Goal: Task Accomplishment & Management: Use online tool/utility

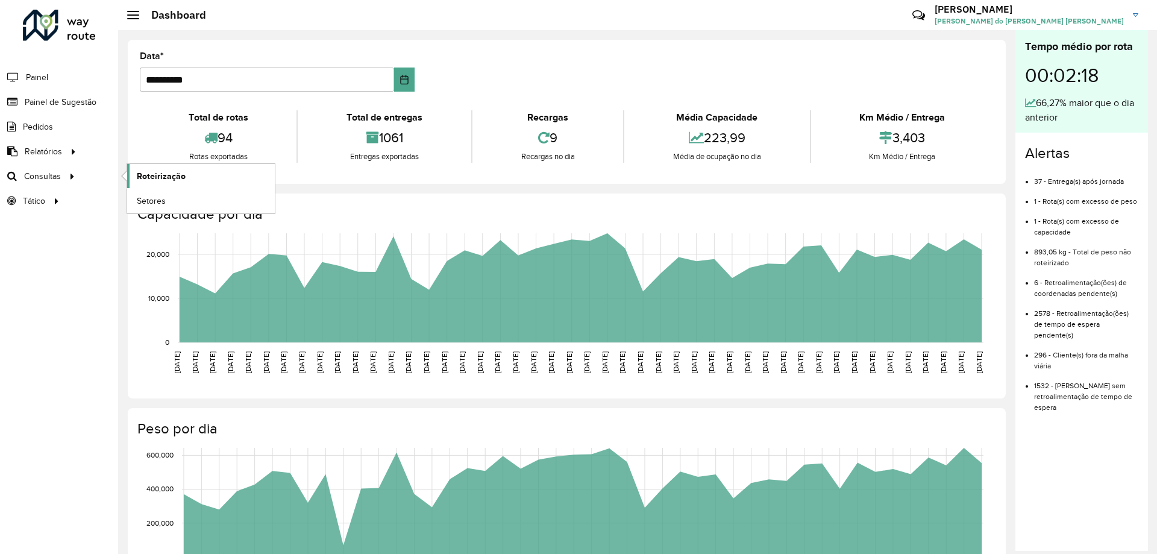
click at [149, 175] on span "Roteirização" at bounding box center [161, 176] width 49 height 13
click at [152, 197] on span "Setores" at bounding box center [152, 201] width 30 height 13
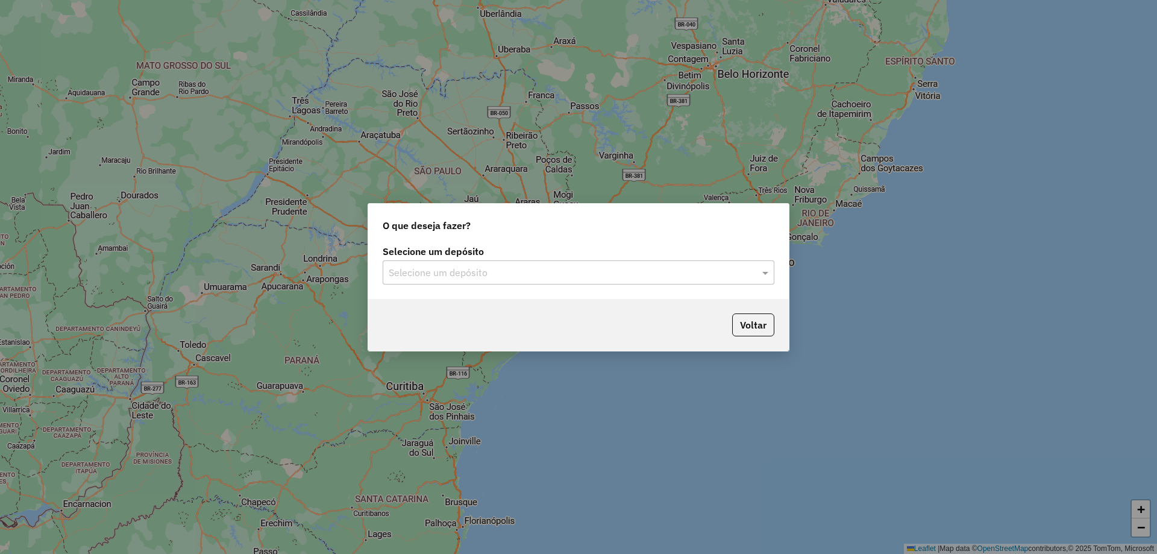
click at [584, 269] on input "text" at bounding box center [566, 273] width 355 height 14
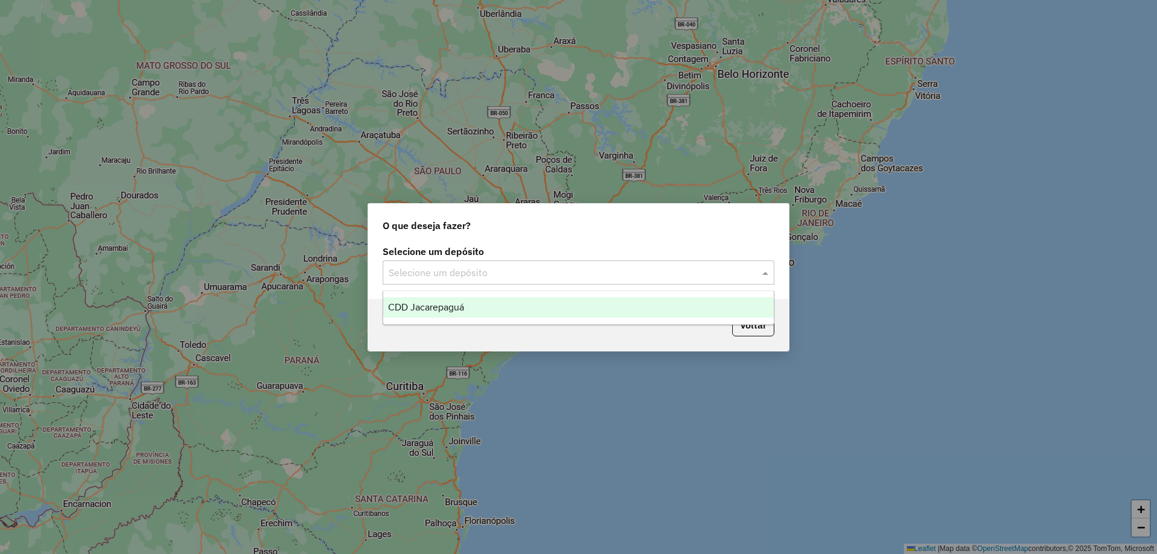
click at [428, 308] on span "CDD Jacarepaguá" at bounding box center [426, 307] width 76 height 10
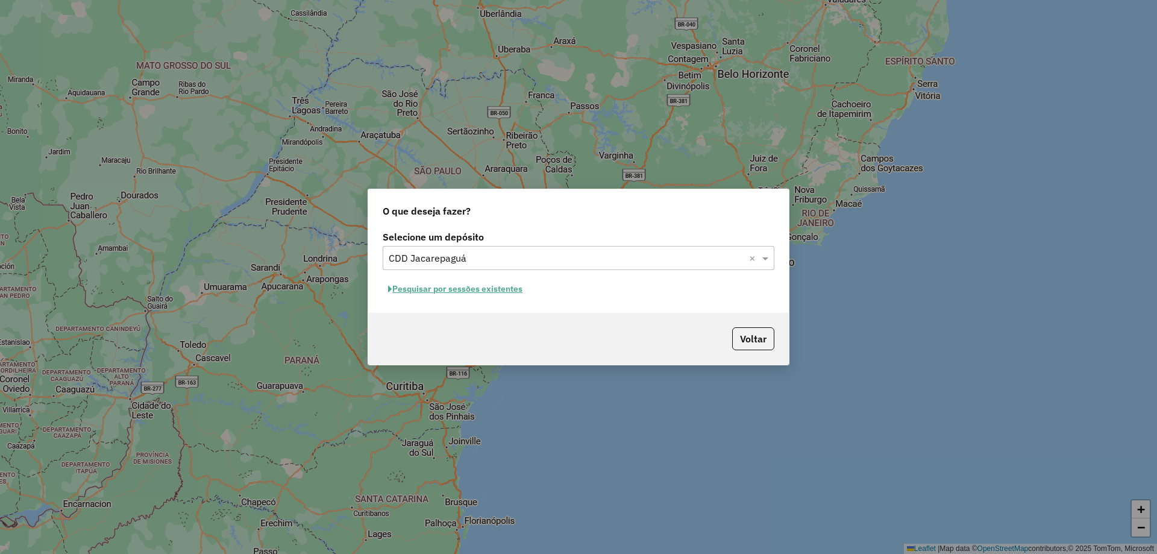
click at [475, 289] on button "Pesquisar por sessões existentes" at bounding box center [455, 289] width 145 height 19
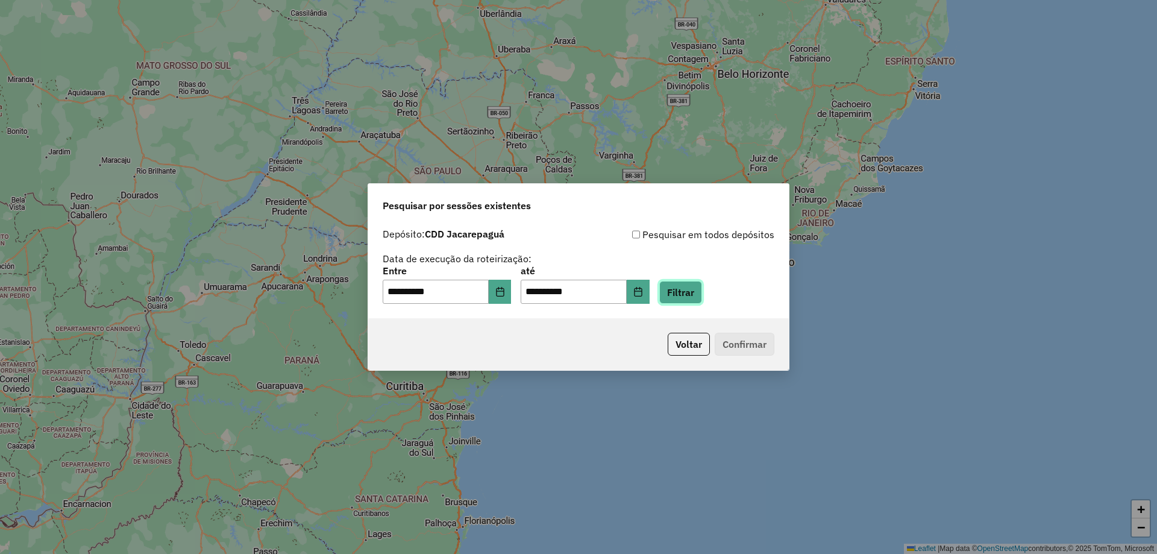
click at [687, 290] on button "Filtrar" at bounding box center [680, 292] width 43 height 23
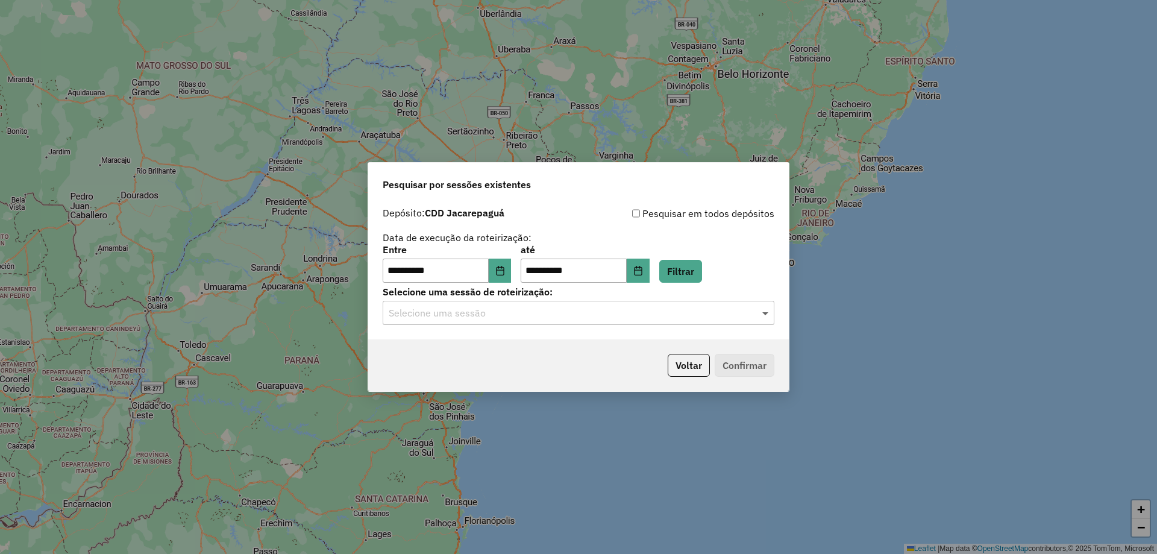
click at [766, 313] on span at bounding box center [766, 312] width 15 height 14
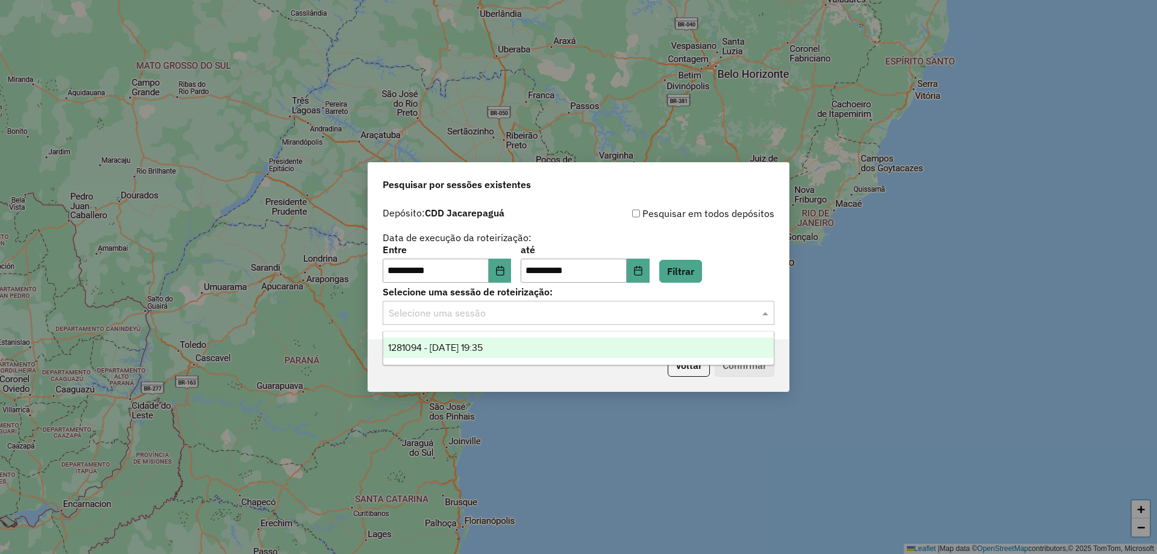
click at [444, 351] on span "1281094 - 23/09/2025 19:35" at bounding box center [435, 347] width 95 height 10
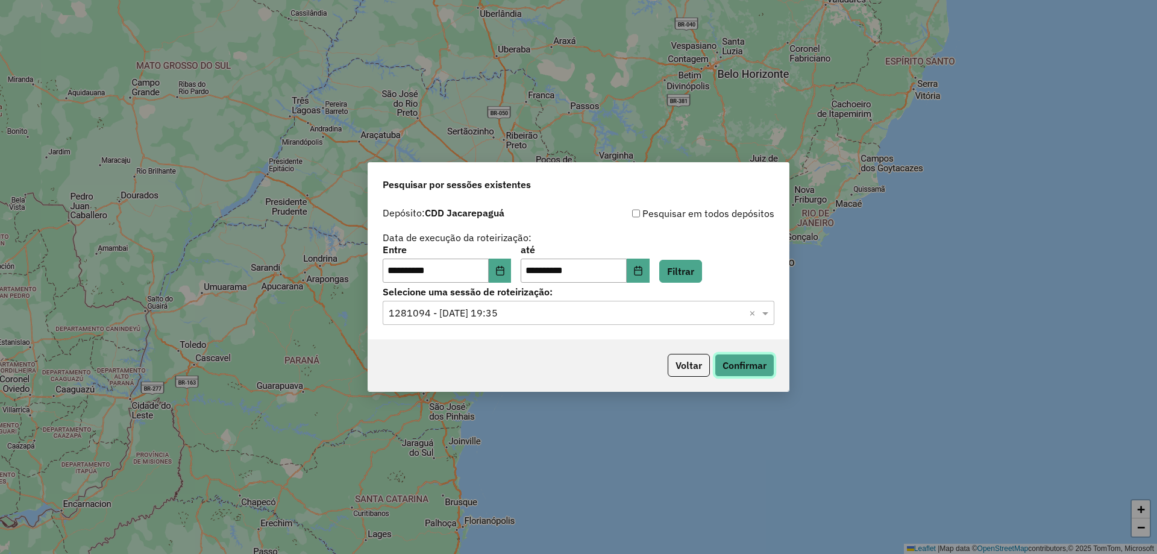
click at [757, 369] on button "Confirmar" at bounding box center [744, 365] width 60 height 23
click at [505, 270] on icon "Choose Date" at bounding box center [500, 271] width 10 height 10
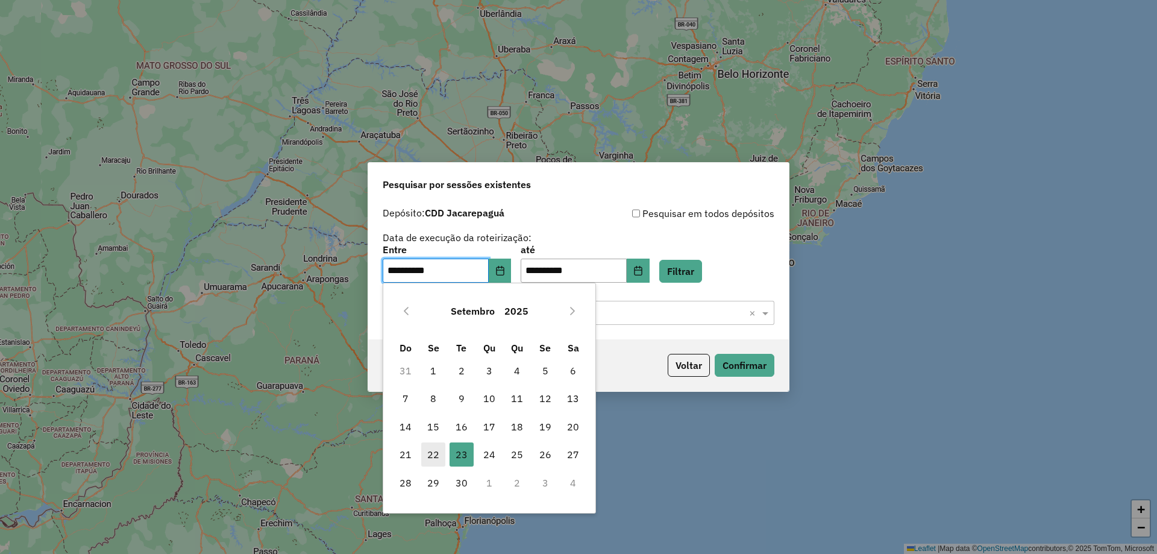
click at [433, 452] on span "22" at bounding box center [433, 454] width 24 height 24
type input "**********"
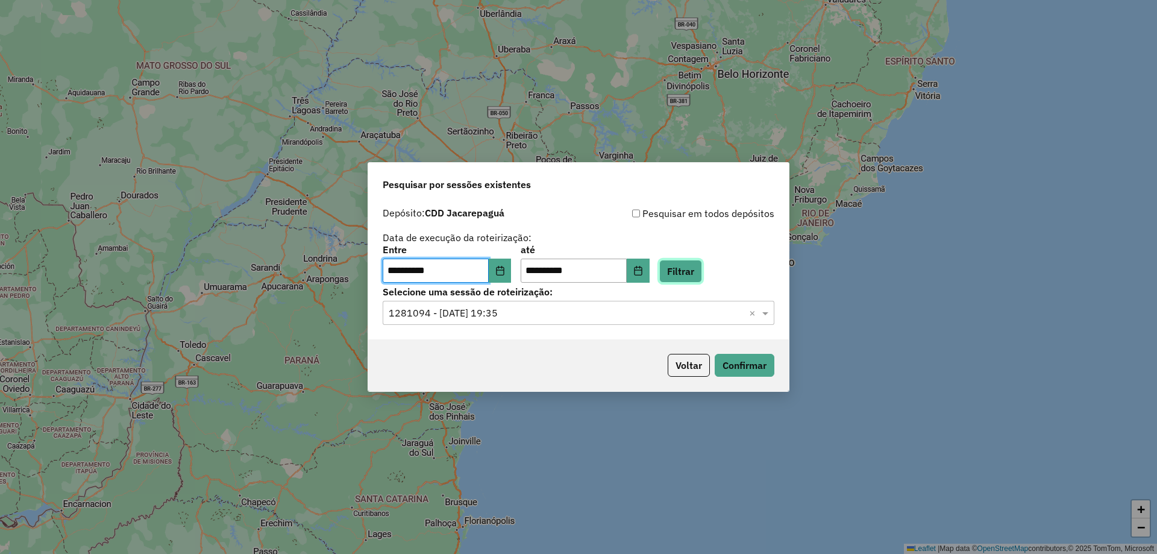
click at [694, 274] on button "Filtrar" at bounding box center [680, 271] width 43 height 23
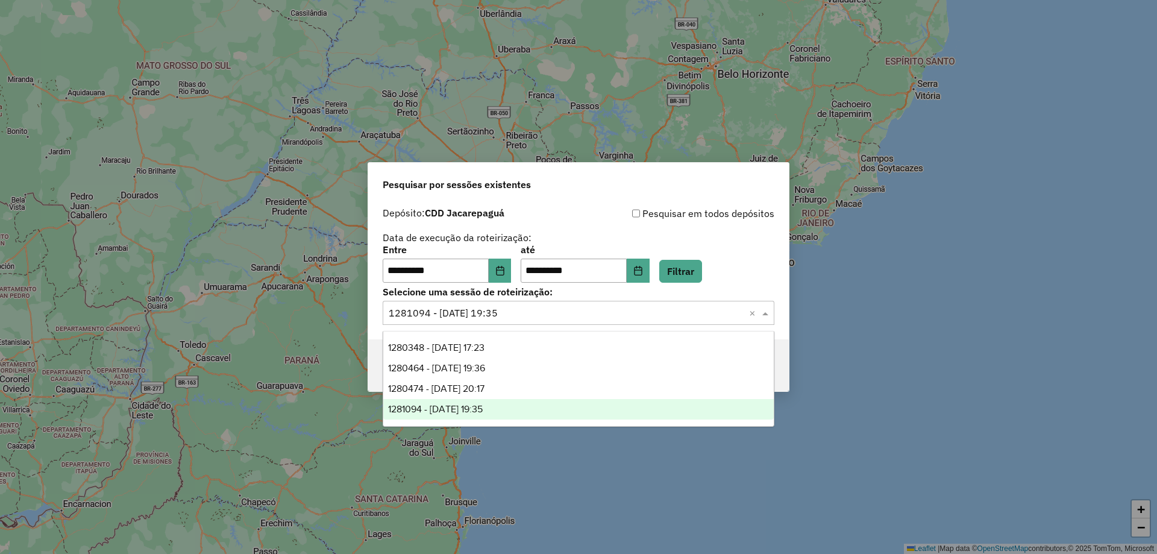
click at [764, 311] on span at bounding box center [766, 312] width 15 height 14
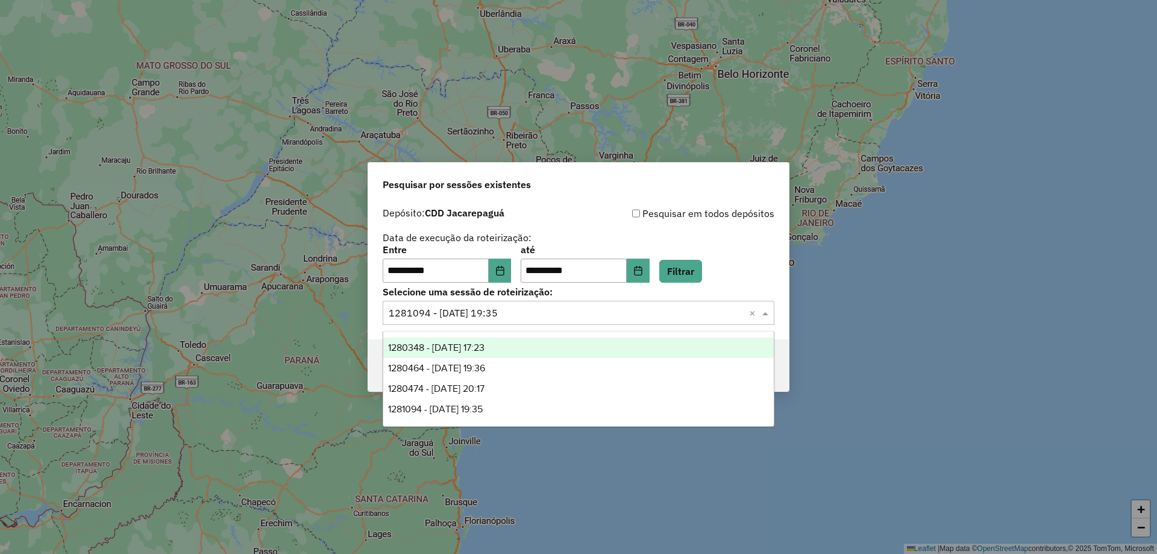
click at [473, 349] on span "1280348 - 22/09/2025 17:23" at bounding box center [436, 347] width 96 height 10
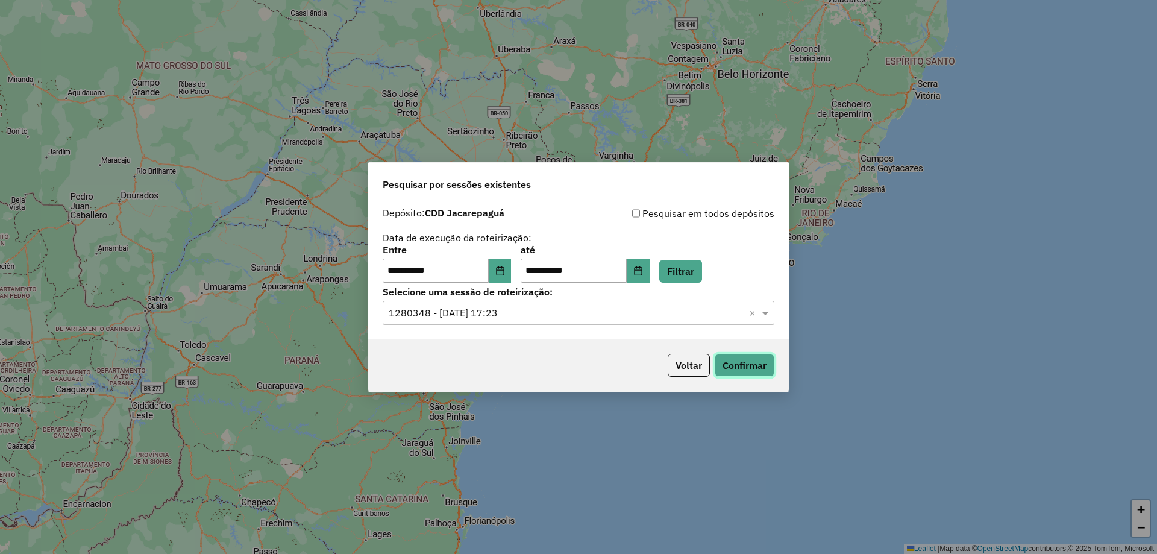
click at [760, 362] on button "Confirmar" at bounding box center [744, 365] width 60 height 23
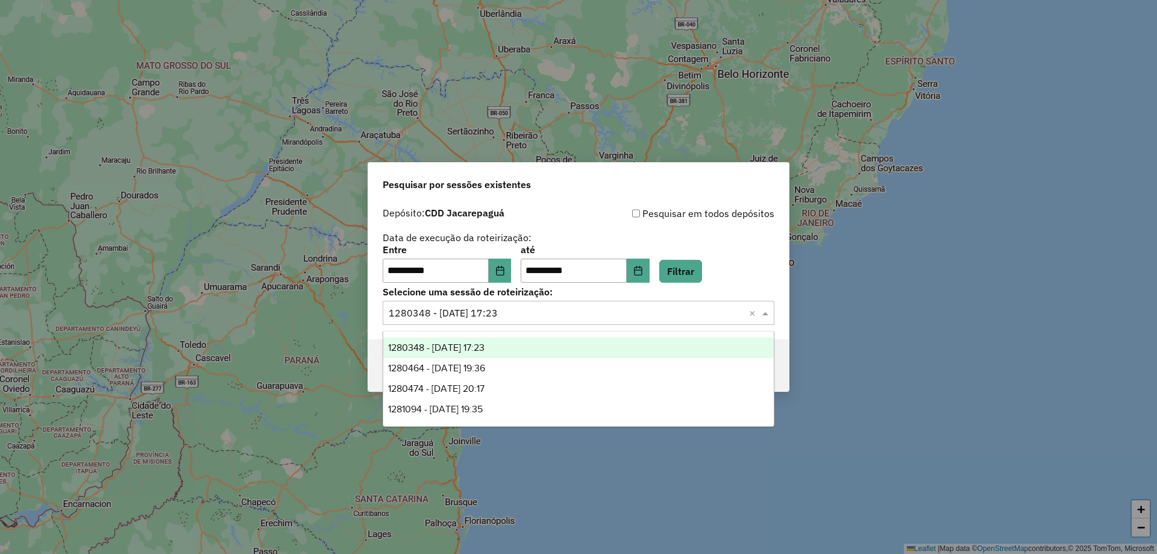
click at [766, 313] on span at bounding box center [766, 312] width 15 height 14
click at [643, 268] on icon "Choose Date" at bounding box center [638, 271] width 10 height 10
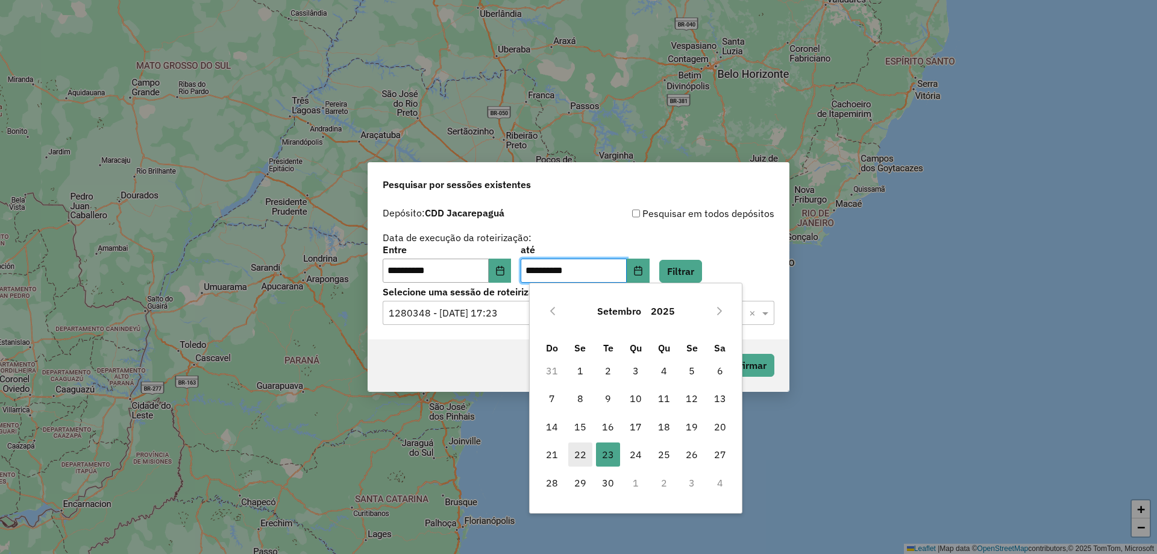
click at [581, 452] on span "22" at bounding box center [580, 454] width 24 height 24
type input "**********"
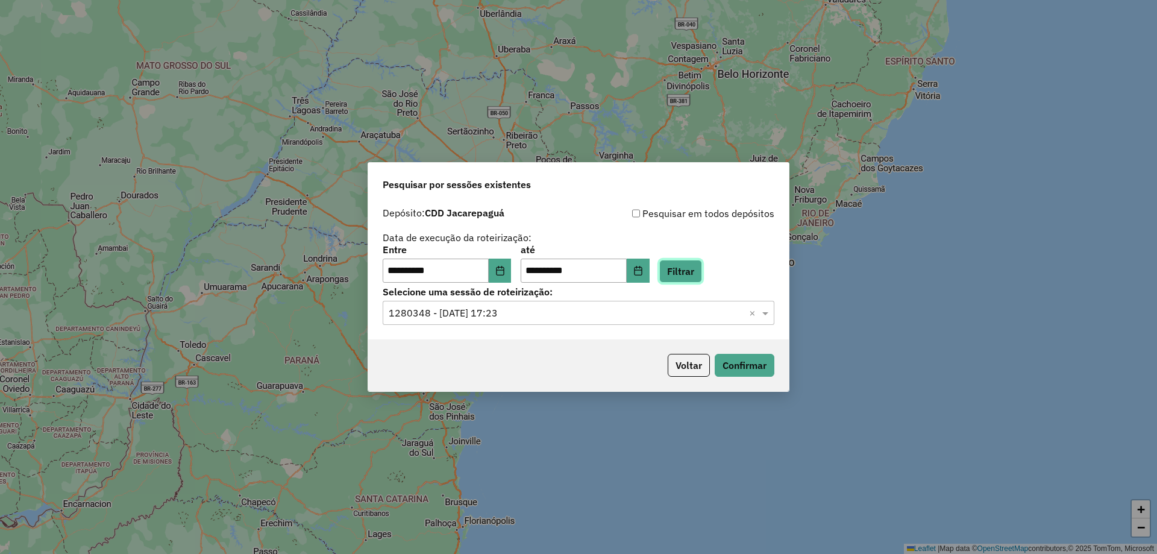
click at [702, 272] on button "Filtrar" at bounding box center [680, 271] width 43 height 23
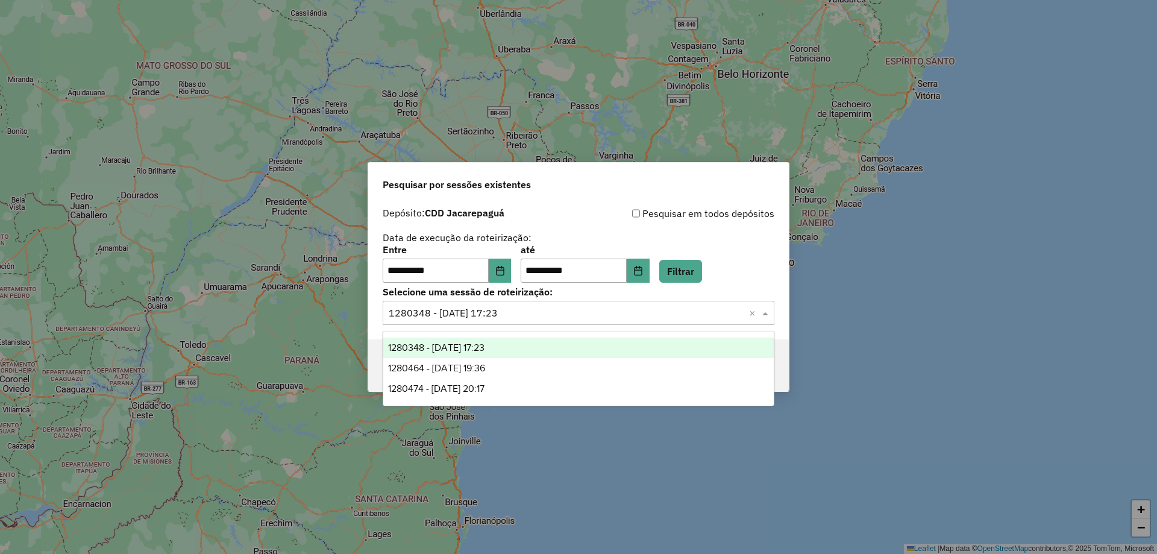
click at [763, 314] on span at bounding box center [766, 312] width 15 height 14
click at [455, 347] on span "1280348 - 22/09/2025 17:23" at bounding box center [436, 347] width 96 height 10
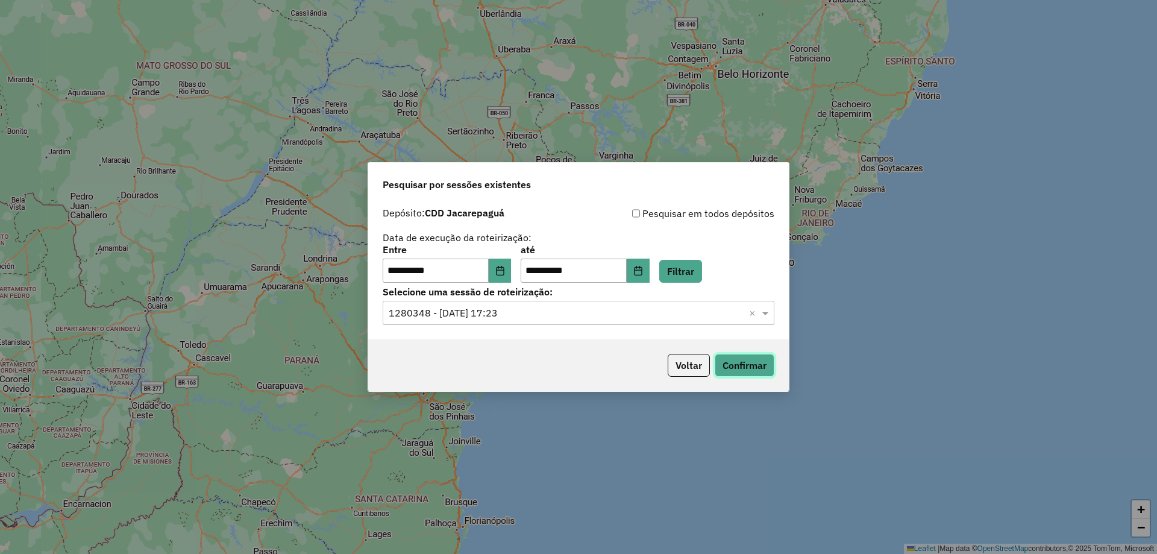
click at [731, 358] on button "Confirmar" at bounding box center [744, 365] width 60 height 23
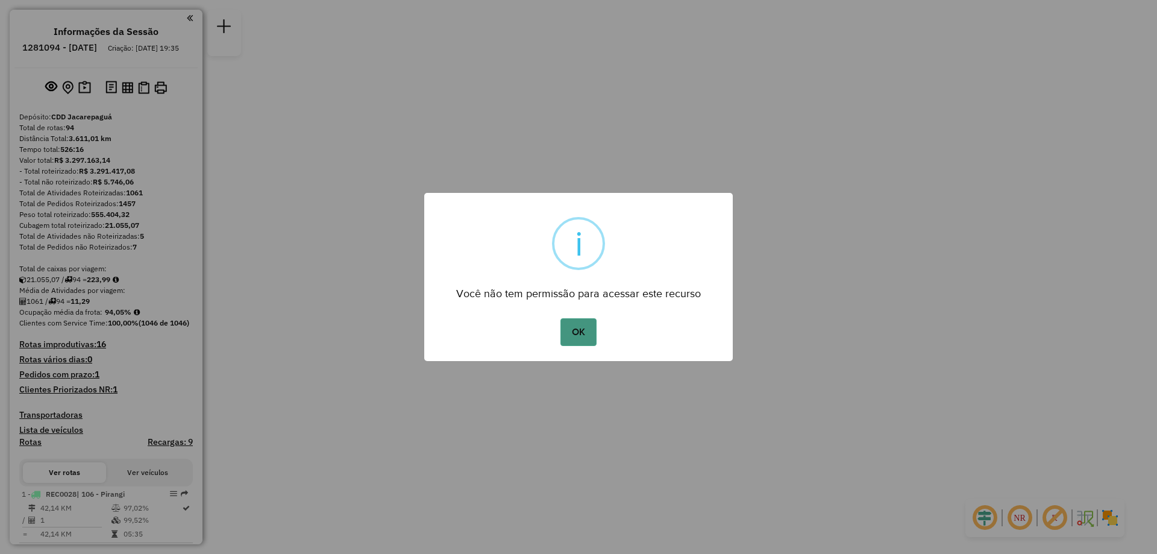
click at [566, 336] on button "OK" at bounding box center [578, 332] width 36 height 28
click at [581, 330] on button "OK" at bounding box center [578, 332] width 36 height 28
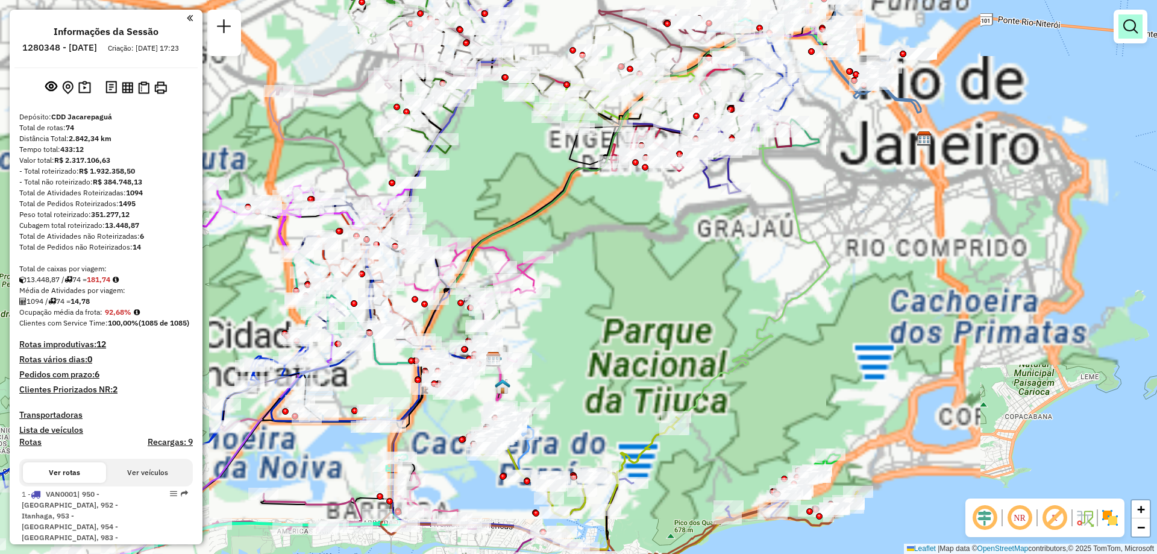
drag, startPoint x: 662, startPoint y: 228, endPoint x: 1142, endPoint y: 19, distance: 523.1
click at [748, 265] on div "Janela de atendimento Grade de atendimento Capacidade Transportadoras Veículos …" at bounding box center [578, 277] width 1157 height 554
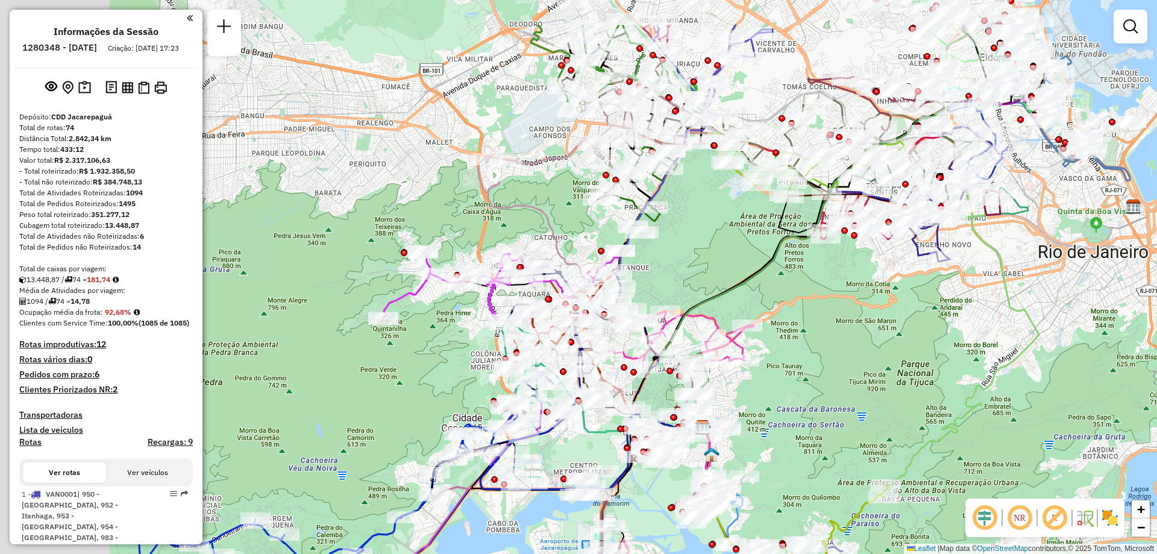
drag, startPoint x: 574, startPoint y: 180, endPoint x: 733, endPoint y: 260, distance: 178.1
click at [733, 260] on div "Janela de atendimento Grade de atendimento Capacidade Transportadoras Veículos …" at bounding box center [578, 277] width 1157 height 554
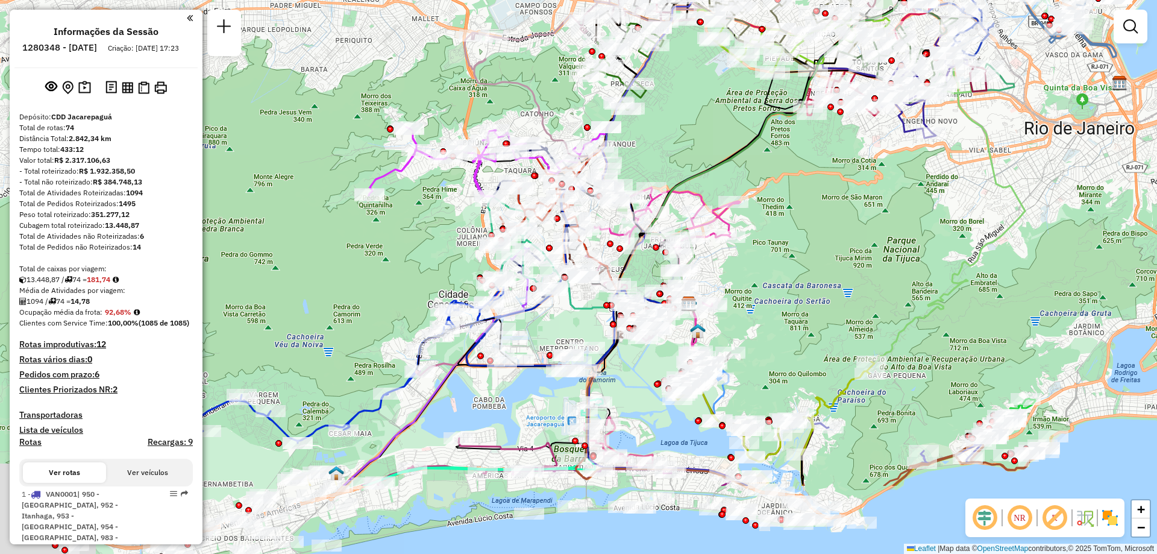
drag, startPoint x: 817, startPoint y: 388, endPoint x: 748, endPoint y: 243, distance: 160.6
click at [800, 225] on div "Janela de atendimento Grade de atendimento Capacidade Transportadoras Veículos …" at bounding box center [578, 277] width 1157 height 554
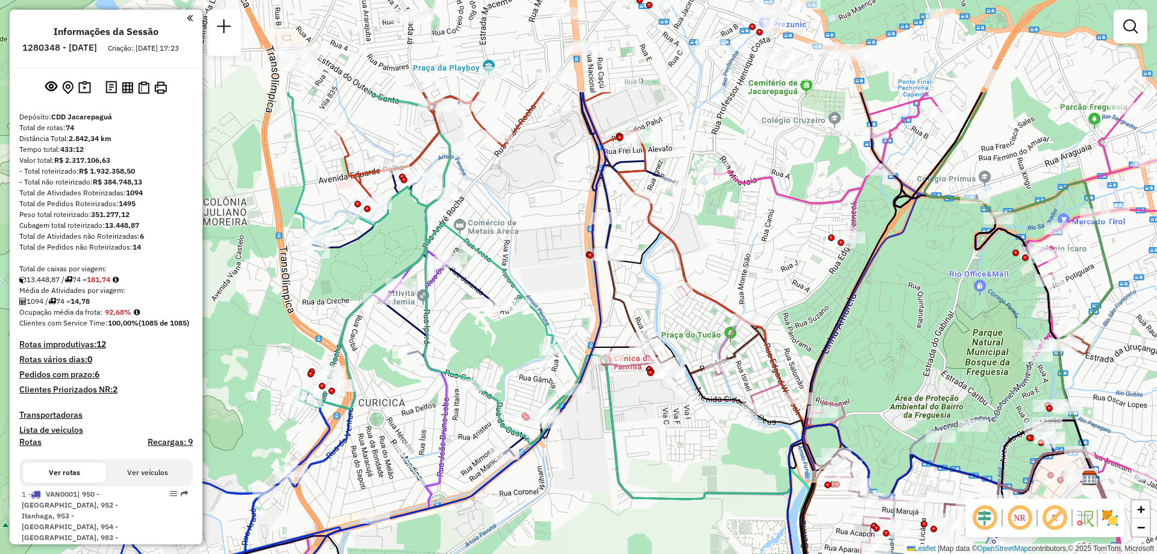
drag, startPoint x: 630, startPoint y: 157, endPoint x: 795, endPoint y: 282, distance: 206.4
click at [795, 282] on div "Janela de atendimento Grade de atendimento Capacidade Transportadoras Veículos …" at bounding box center [578, 277] width 1157 height 554
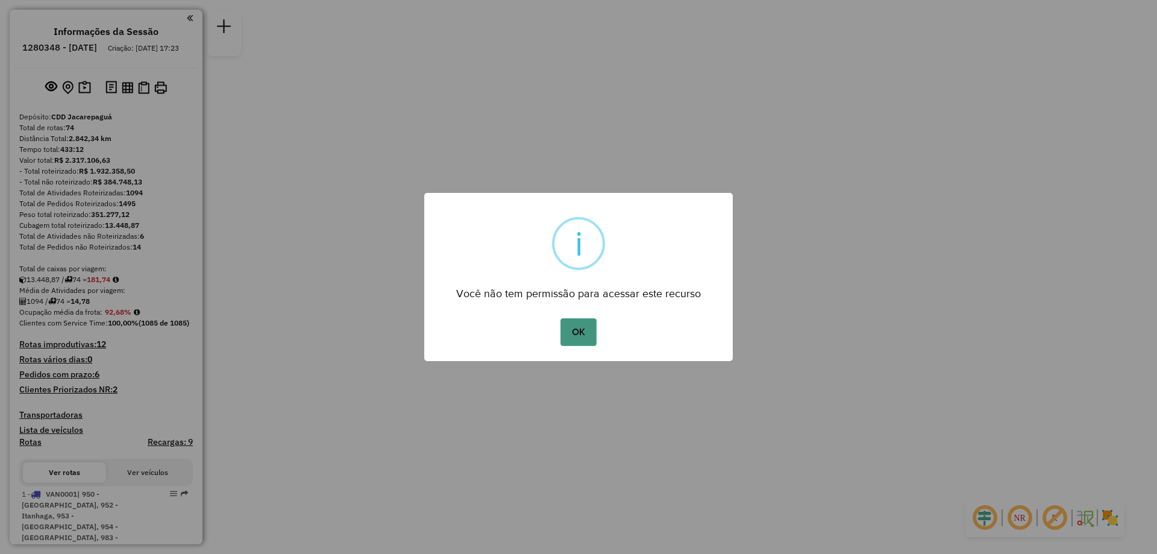
click at [589, 334] on button "OK" at bounding box center [578, 332] width 36 height 28
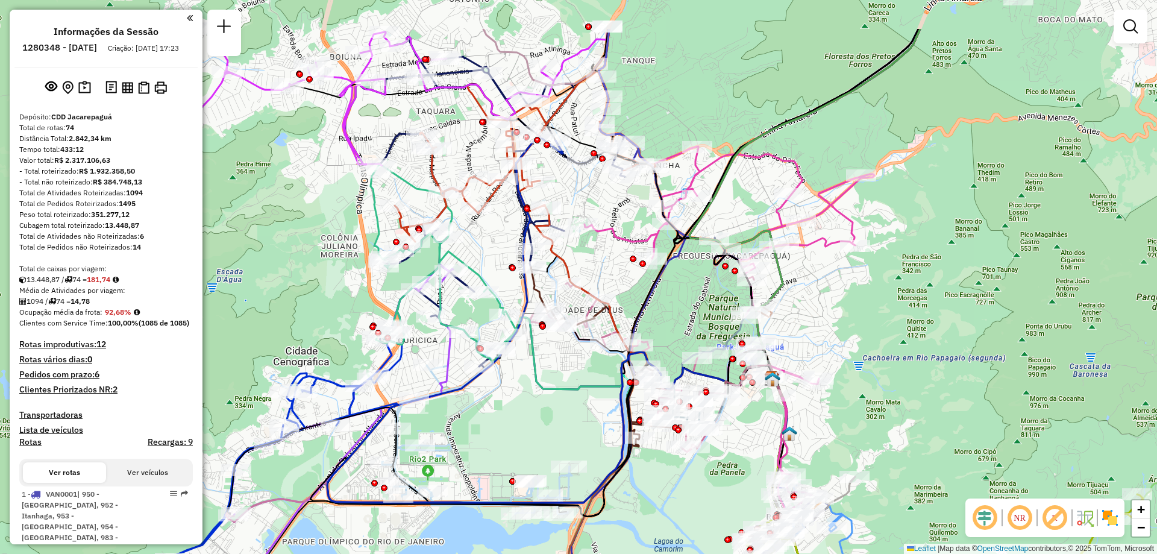
drag, startPoint x: 545, startPoint y: 306, endPoint x: 578, endPoint y: 380, distance: 80.6
click at [578, 380] on icon at bounding box center [641, 356] width 281 height 79
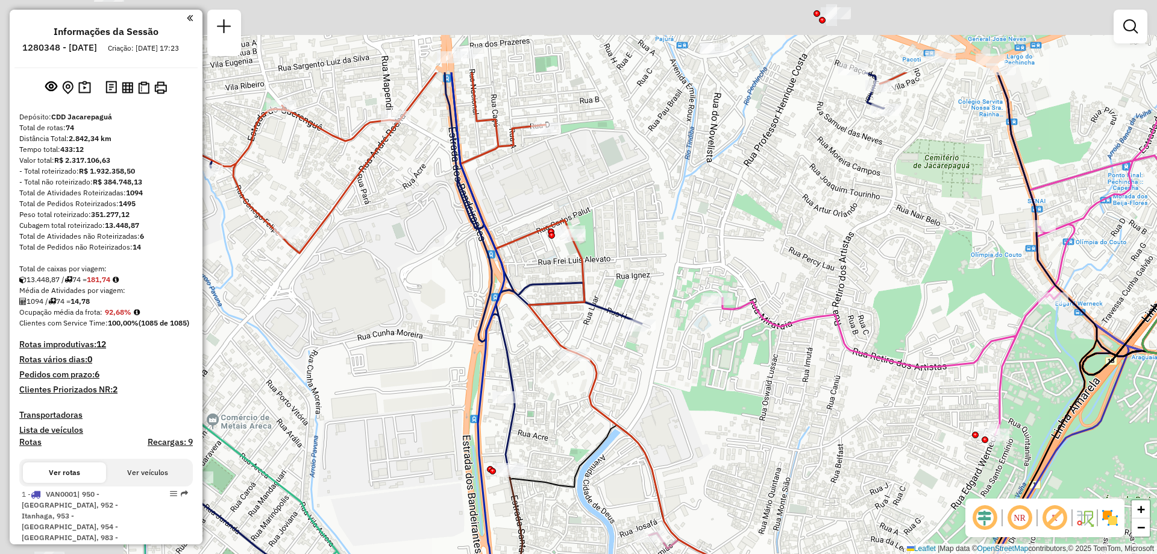
drag, startPoint x: 514, startPoint y: 259, endPoint x: 711, endPoint y: 321, distance: 206.0
click at [741, 380] on div "Janela de atendimento Grade de atendimento Capacidade Transportadoras Veículos …" at bounding box center [578, 277] width 1157 height 554
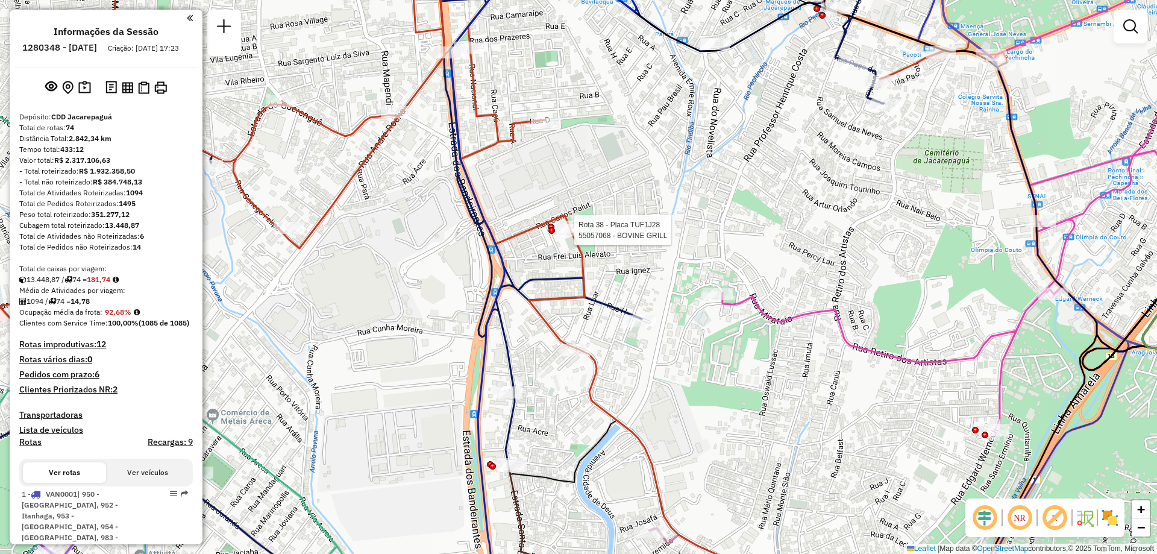
select select "**********"
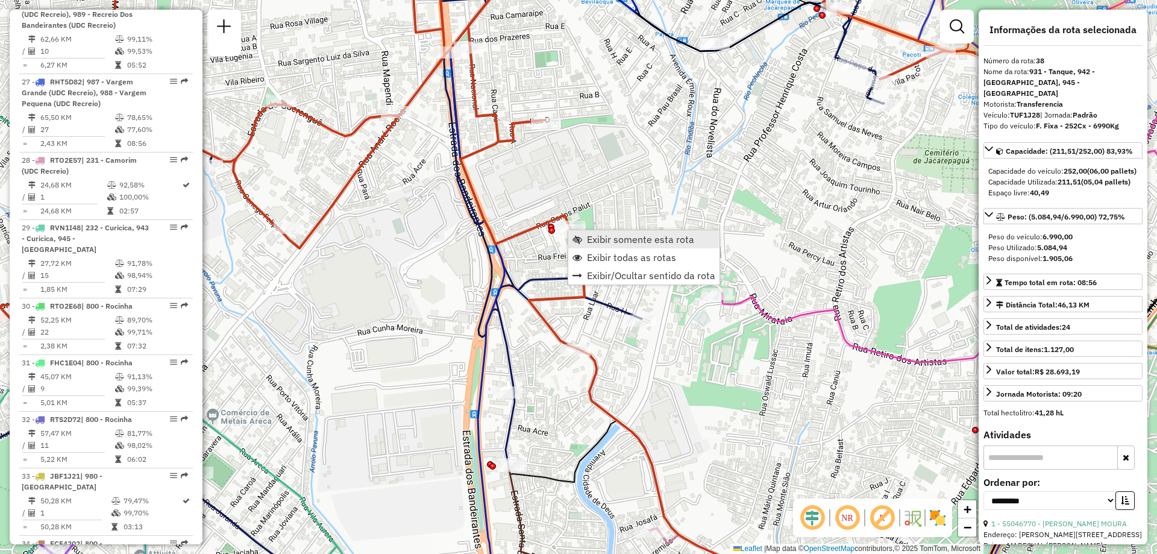
scroll to position [3168, 0]
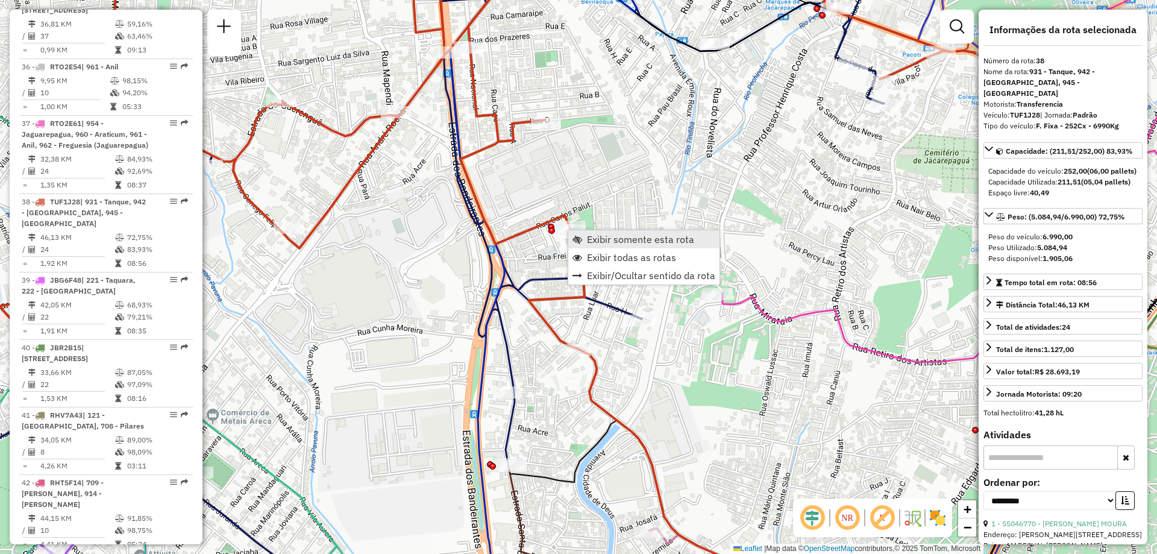
click at [592, 239] on span "Exibir somente esta rota" at bounding box center [640, 239] width 107 height 10
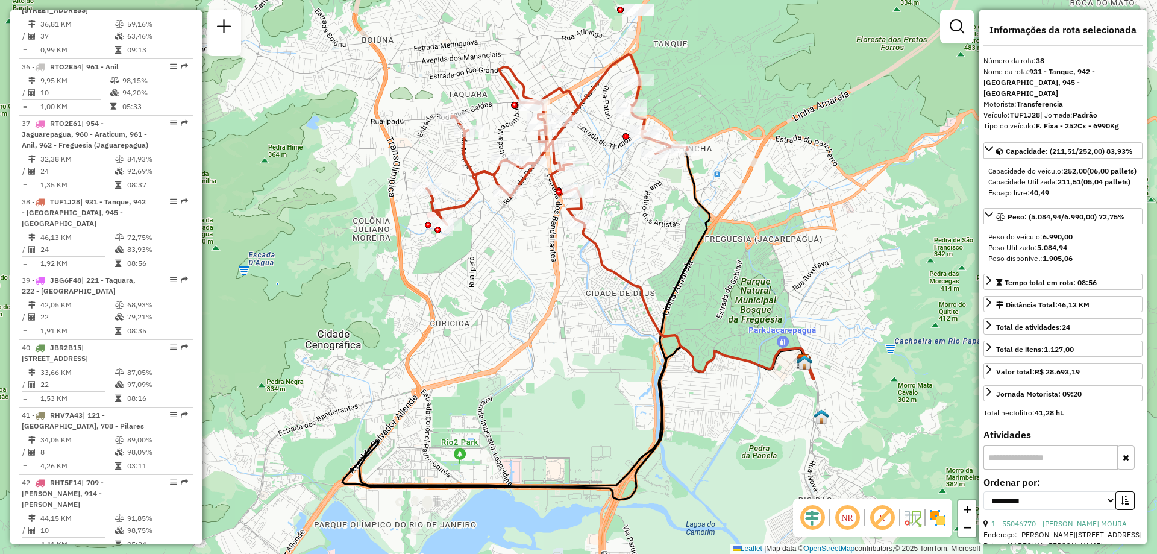
click at [936, 518] on img at bounding box center [937, 517] width 19 height 19
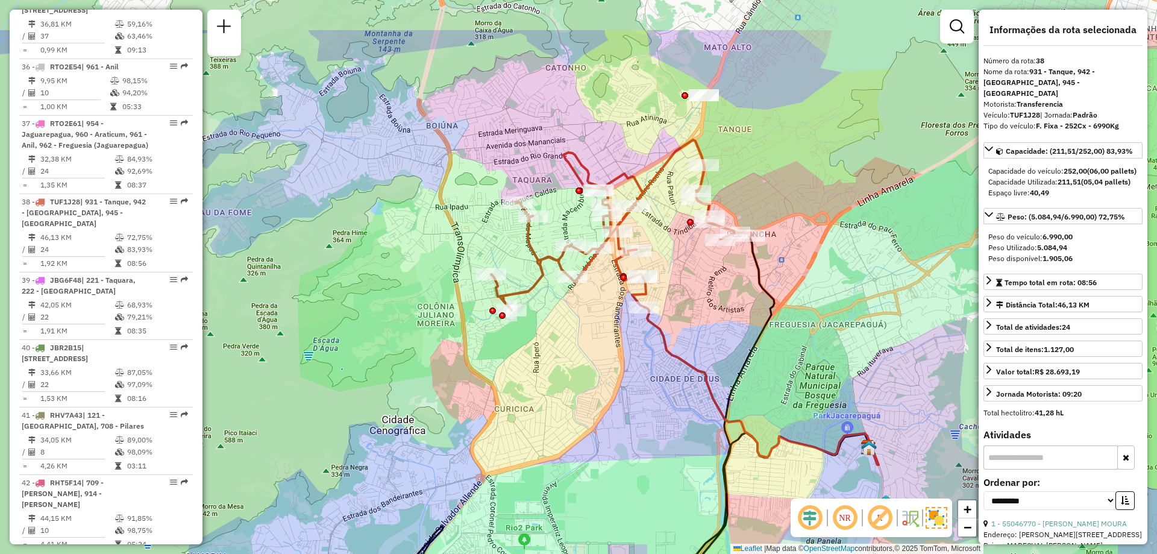
drag, startPoint x: 655, startPoint y: 208, endPoint x: 720, endPoint y: 301, distance: 113.3
click at [720, 301] on div "Janela de atendimento Grade de atendimento Capacidade Transportadoras Veículos …" at bounding box center [578, 277] width 1157 height 554
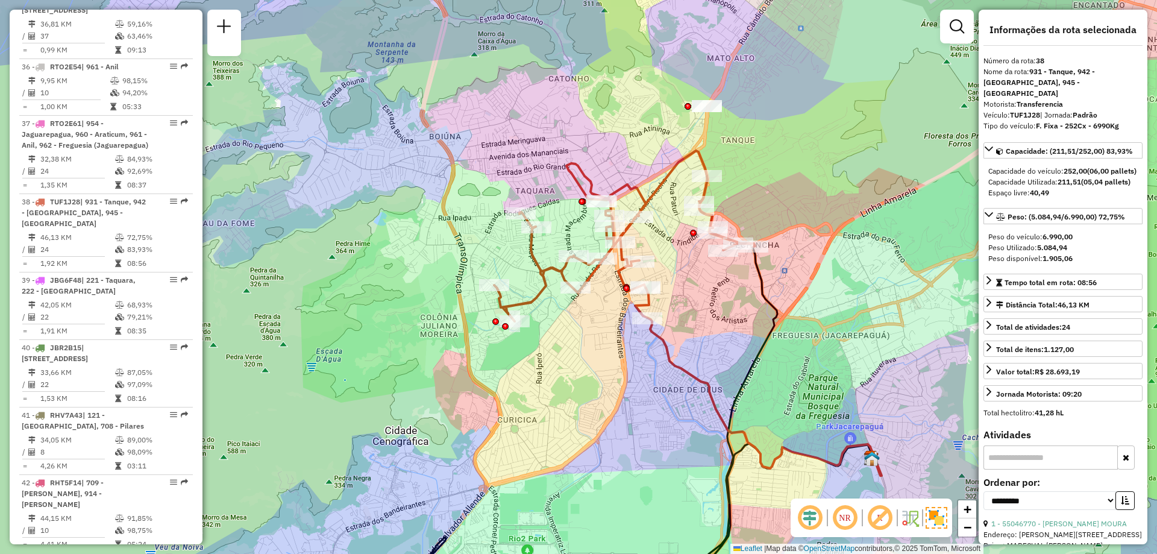
click at [845, 513] on em at bounding box center [844, 517] width 29 height 29
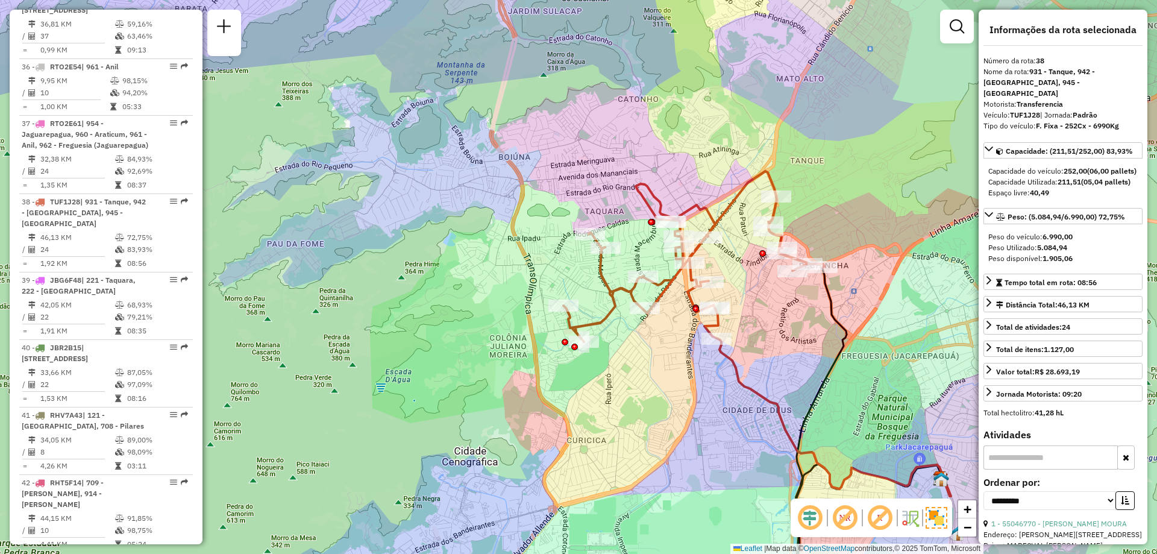
drag, startPoint x: 704, startPoint y: 281, endPoint x: 773, endPoint y: 301, distance: 72.2
click at [773, 301] on div "Janela de atendimento Grade de atendimento Capacidade Transportadoras Veículos …" at bounding box center [578, 277] width 1157 height 554
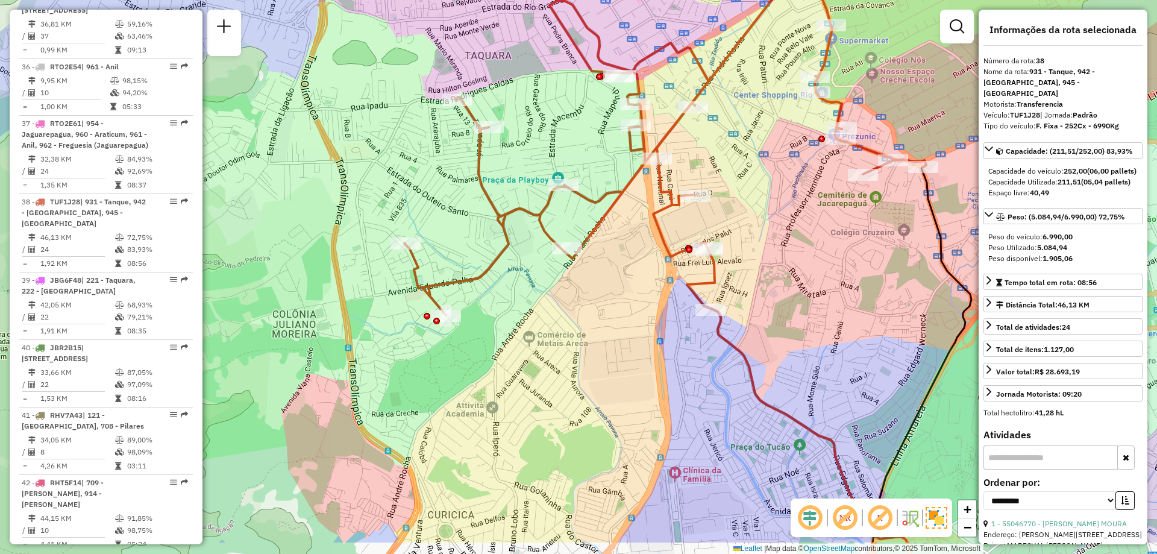
drag, startPoint x: 766, startPoint y: 360, endPoint x: 810, endPoint y: 289, distance: 83.6
click at [810, 289] on div "Janela de atendimento Grade de atendimento Capacidade Transportadoras Veículos …" at bounding box center [578, 277] width 1157 height 554
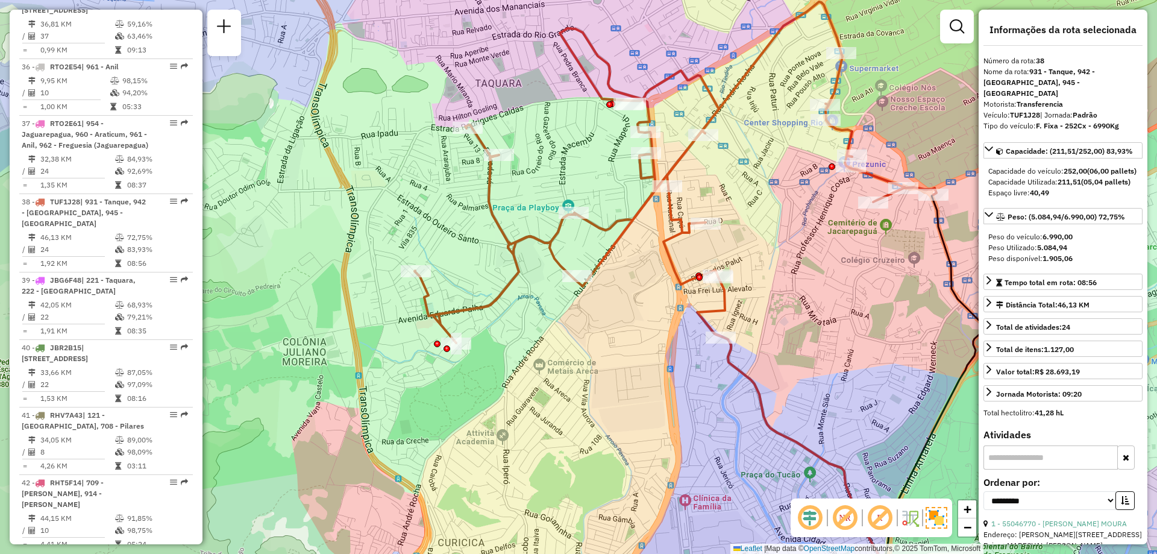
drag, startPoint x: 813, startPoint y: 249, endPoint x: 822, endPoint y: 275, distance: 27.4
click at [822, 275] on div "Janela de atendimento Grade de atendimento Capacidade Transportadoras Veículos …" at bounding box center [578, 277] width 1157 height 554
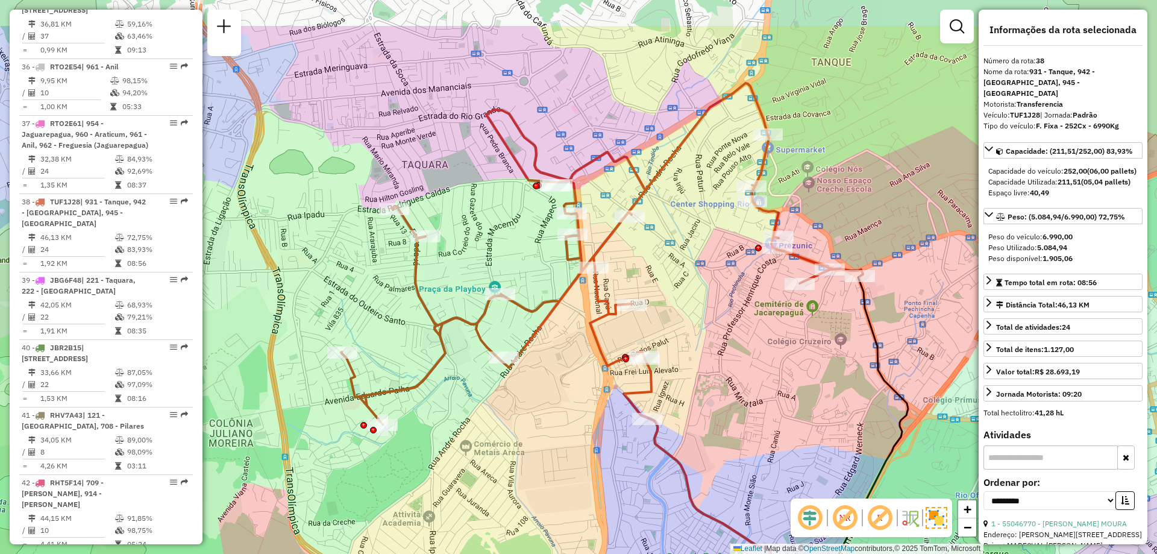
drag, startPoint x: 849, startPoint y: 280, endPoint x: 776, endPoint y: 361, distance: 109.6
click at [776, 361] on div "Janela de atendimento Grade de atendimento Capacidade Transportadoras Veículos …" at bounding box center [578, 277] width 1157 height 554
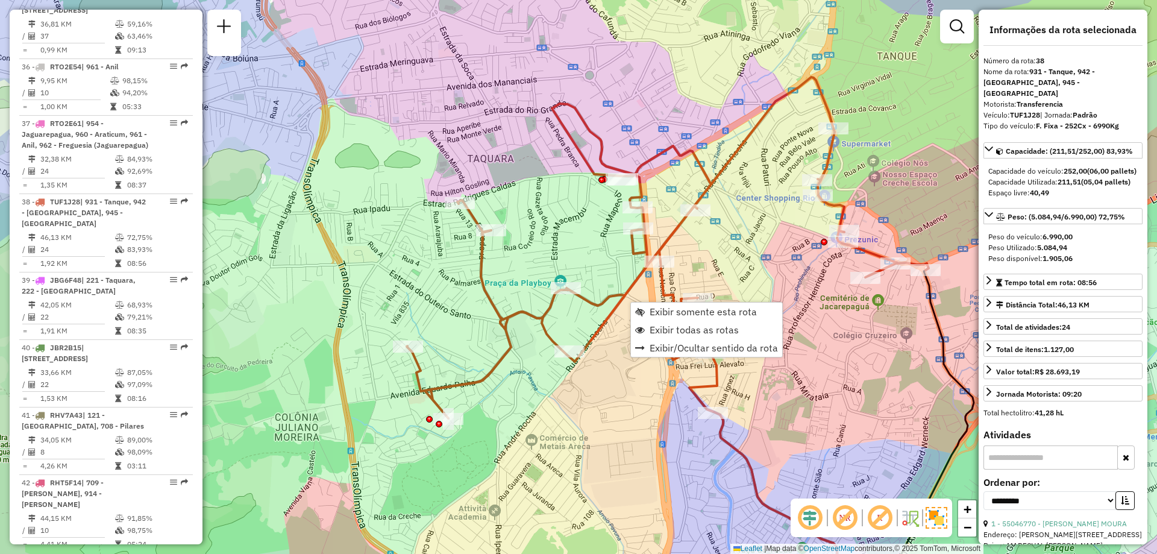
drag, startPoint x: 810, startPoint y: 351, endPoint x: 863, endPoint y: 340, distance: 54.6
click at [869, 343] on div "Janela de atendimento Grade de atendimento Capacidade Transportadoras Veículos …" at bounding box center [578, 277] width 1157 height 554
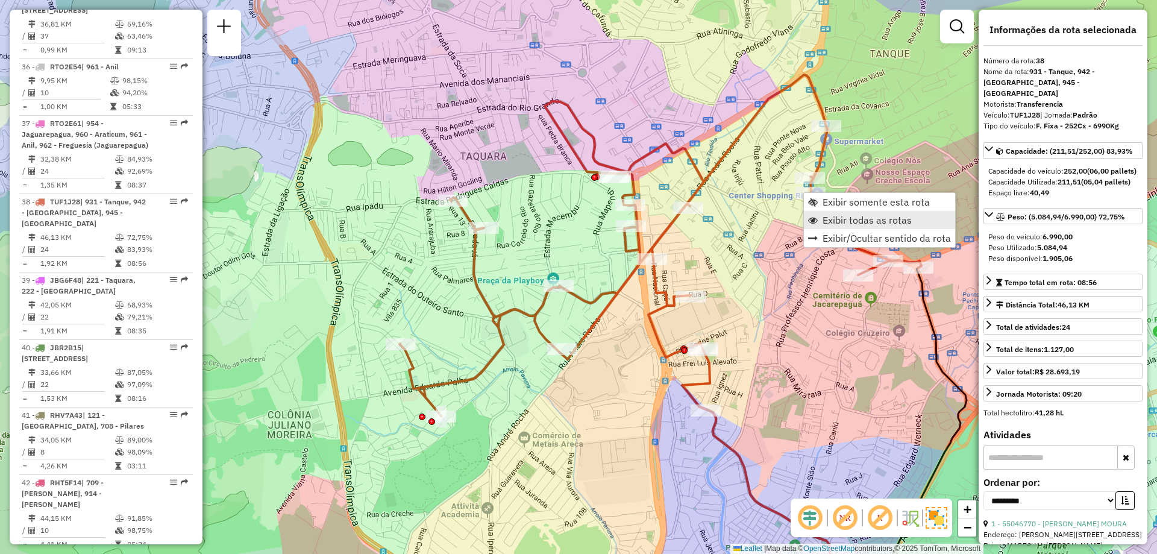
click at [843, 219] on span "Exibir todas as rotas" at bounding box center [866, 220] width 89 height 10
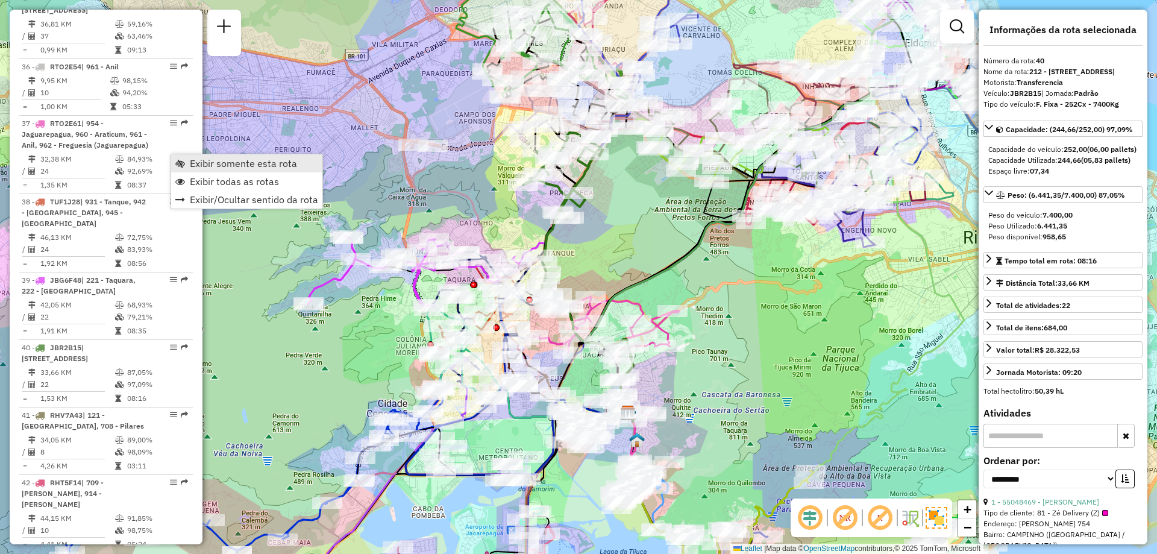
click at [220, 164] on span "Exibir somente esta rota" at bounding box center [243, 163] width 107 height 10
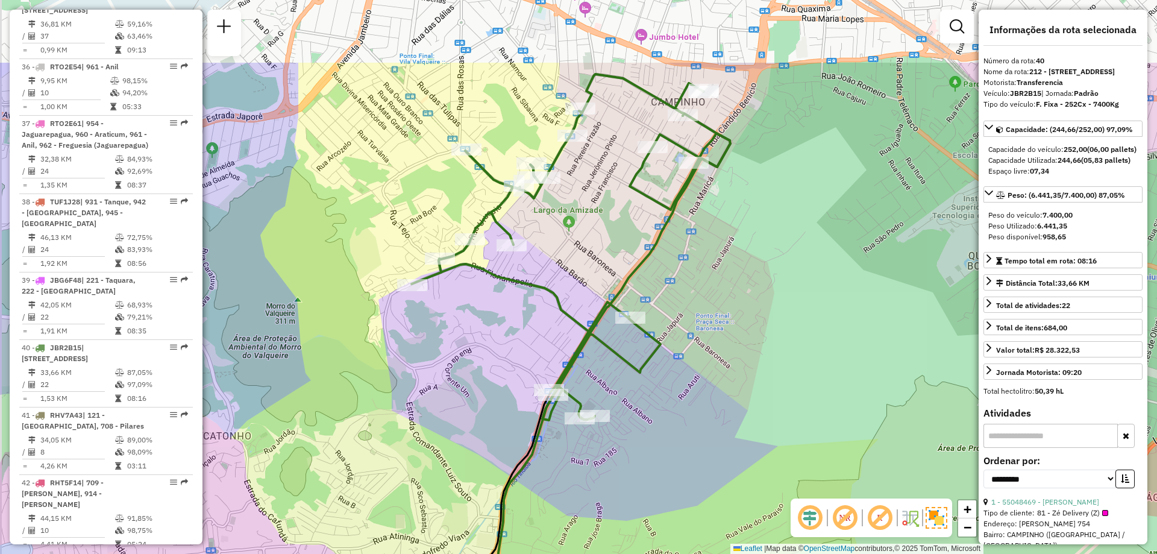
drag, startPoint x: 563, startPoint y: 141, endPoint x: 575, endPoint y: 259, distance: 118.6
click at [575, 259] on div "Janela de atendimento Grade de atendimento Capacidade Transportadoras Veículos …" at bounding box center [578, 277] width 1157 height 554
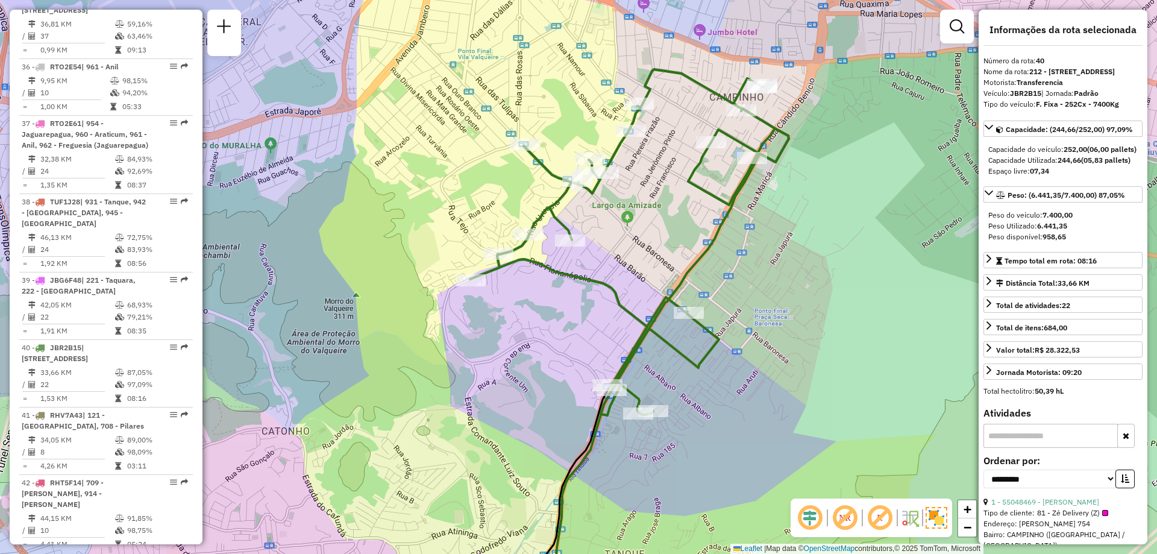
drag, startPoint x: 748, startPoint y: 365, endPoint x: 802, endPoint y: 360, distance: 54.4
click at [802, 360] on div "Janela de atendimento Grade de atendimento Capacidade Transportadoras Veículos …" at bounding box center [578, 277] width 1157 height 554
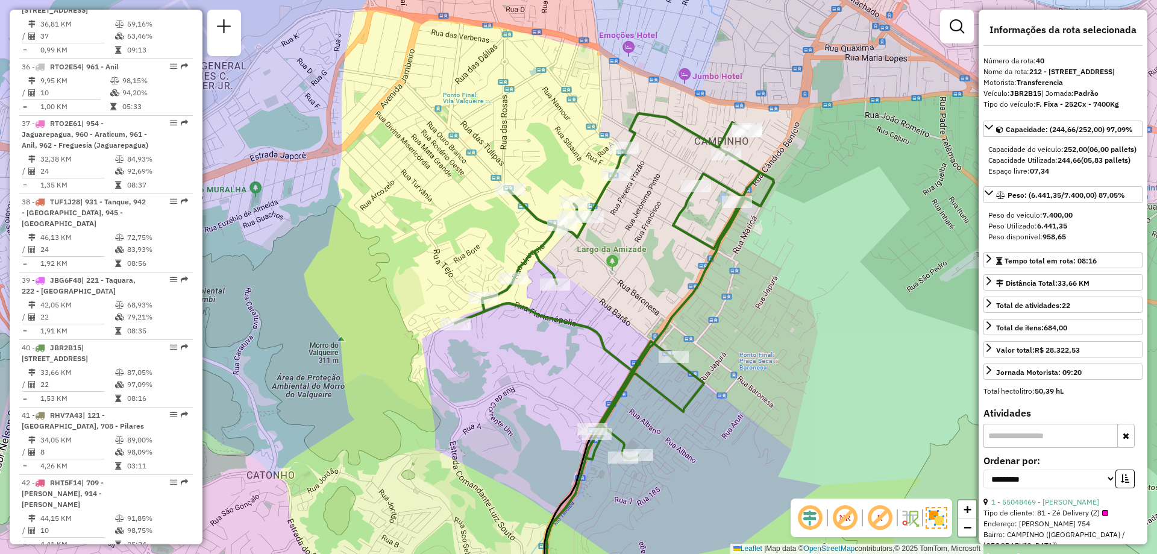
drag, startPoint x: 824, startPoint y: 326, endPoint x: 808, endPoint y: 366, distance: 42.7
click at [808, 366] on div "Janela de atendimento Grade de atendimento Capacidade Transportadoras Veículos …" at bounding box center [578, 277] width 1157 height 554
click at [930, 519] on img at bounding box center [936, 518] width 22 height 22
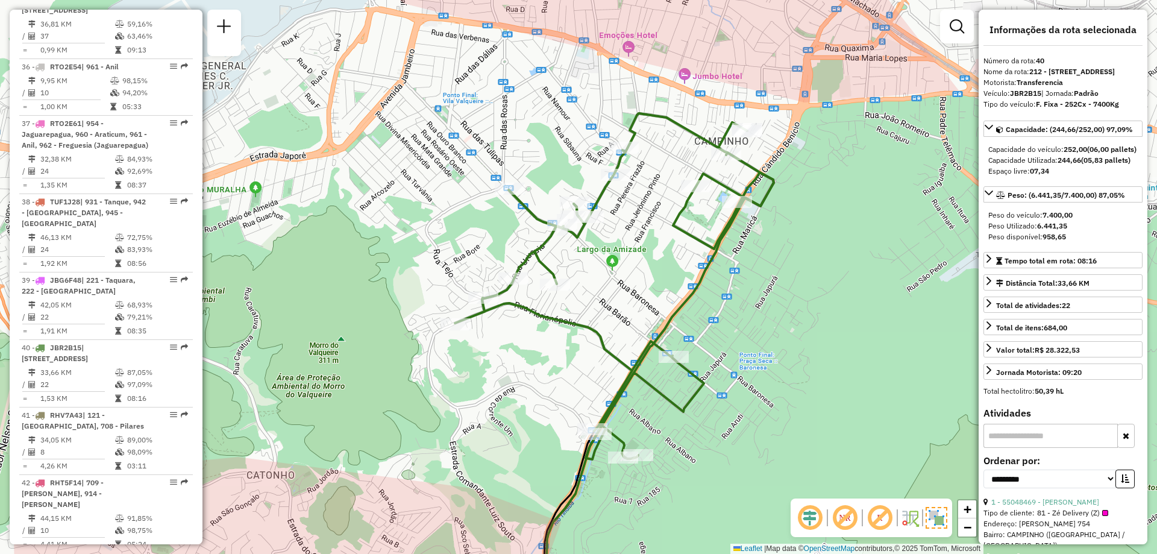
click at [934, 515] on hb-app "Aguarde... Pop-up bloqueado! Seu navegador bloqueou automáticamente a abertura …" at bounding box center [578, 277] width 1157 height 554
click at [934, 514] on img at bounding box center [936, 518] width 22 height 22
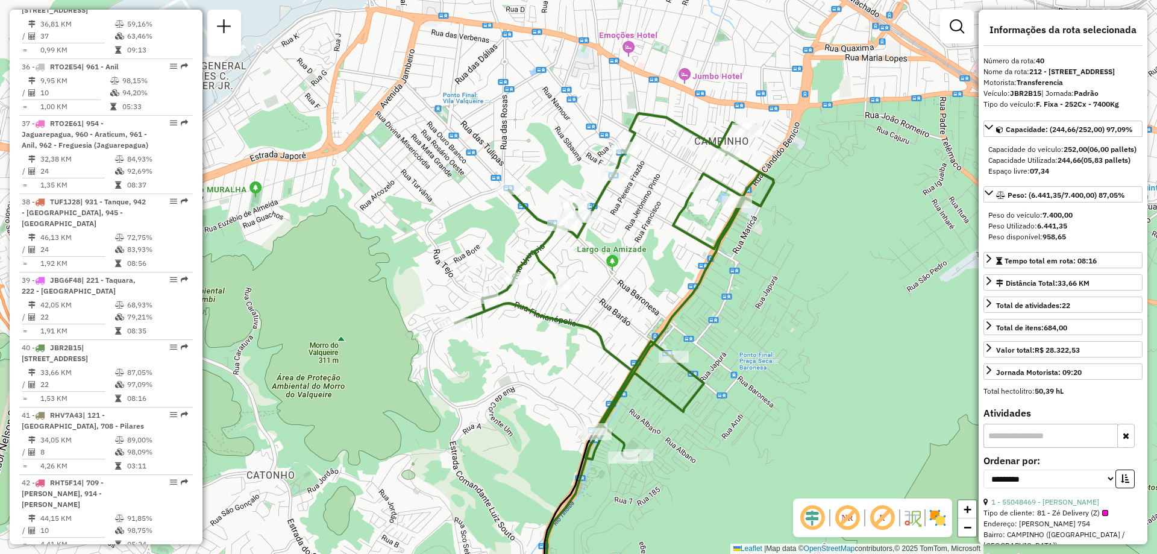
click at [934, 514] on img at bounding box center [937, 517] width 19 height 19
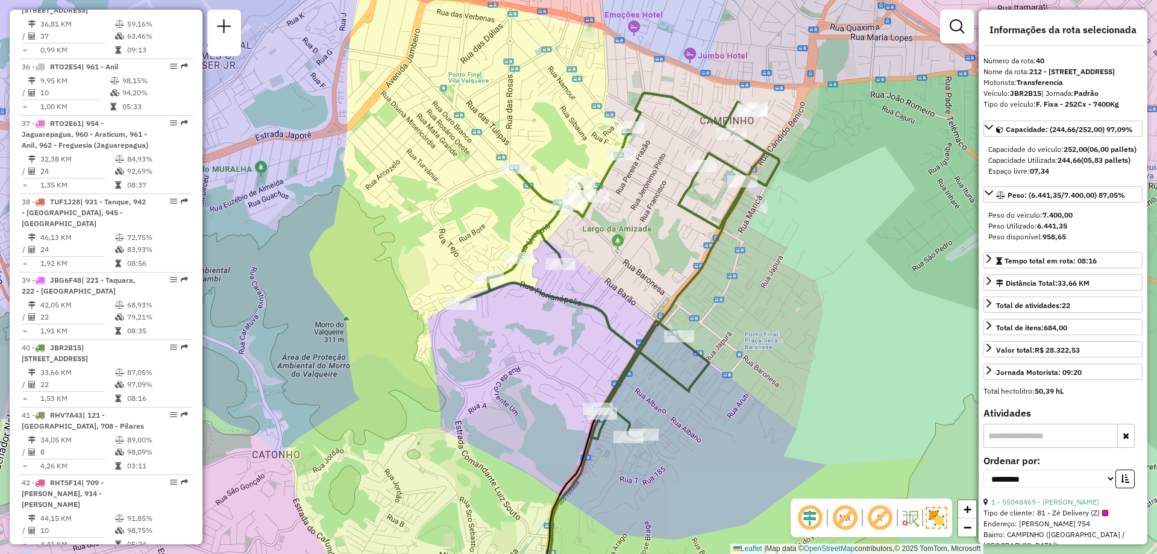
drag, startPoint x: 856, startPoint y: 384, endPoint x: 861, endPoint y: 363, distance: 21.2
click at [861, 363] on div "Janela de atendimento Grade de atendimento Capacidade Transportadoras Veículos …" at bounding box center [578, 277] width 1157 height 554
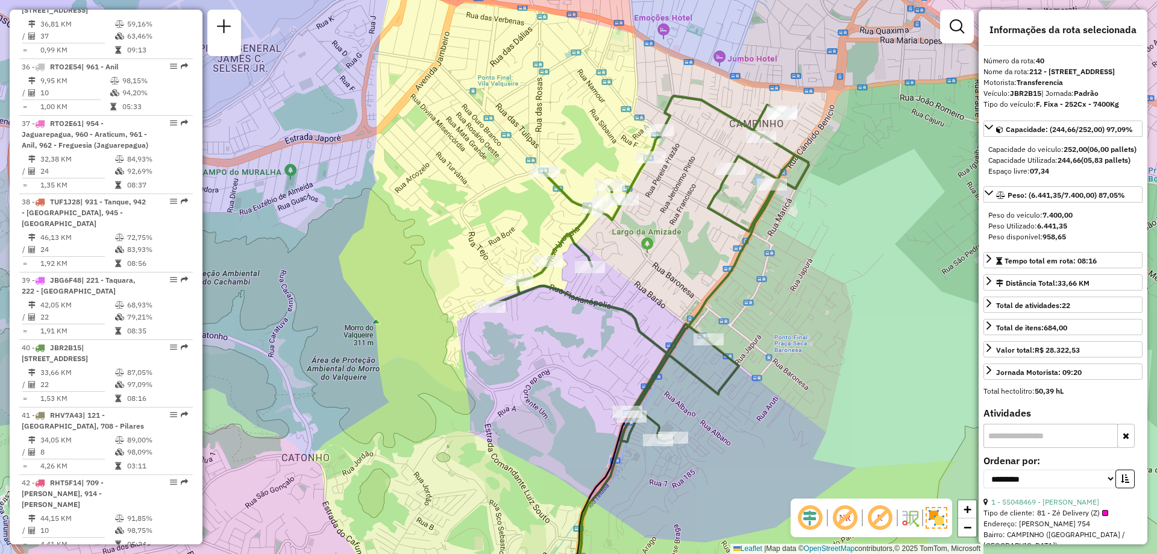
drag, startPoint x: 845, startPoint y: 351, endPoint x: 874, endPoint y: 354, distance: 29.7
click at [874, 354] on div "Janela de atendimento Grade de atendimento Capacidade Transportadoras Veículos …" at bounding box center [578, 277] width 1157 height 554
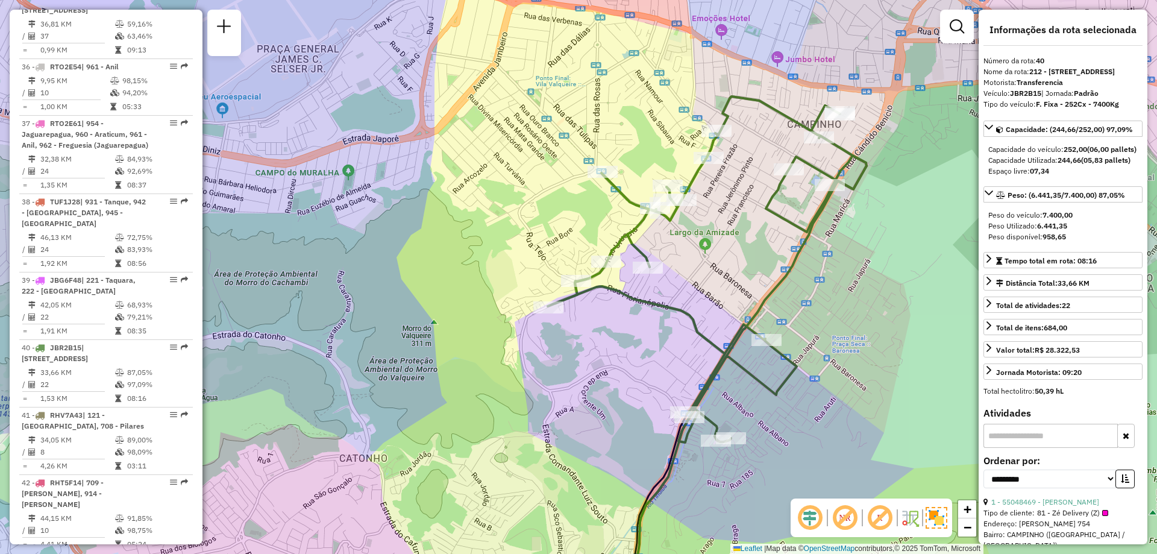
drag, startPoint x: 680, startPoint y: 227, endPoint x: 738, endPoint y: 227, distance: 57.8
click at [738, 227] on div "Janela de atendimento Grade de atendimento Capacidade Transportadoras Veículos …" at bounding box center [578, 277] width 1157 height 554
click at [913, 310] on div "Janela de atendimento Grade de atendimento Capacidade Transportadoras Veículos …" at bounding box center [578, 277] width 1157 height 554
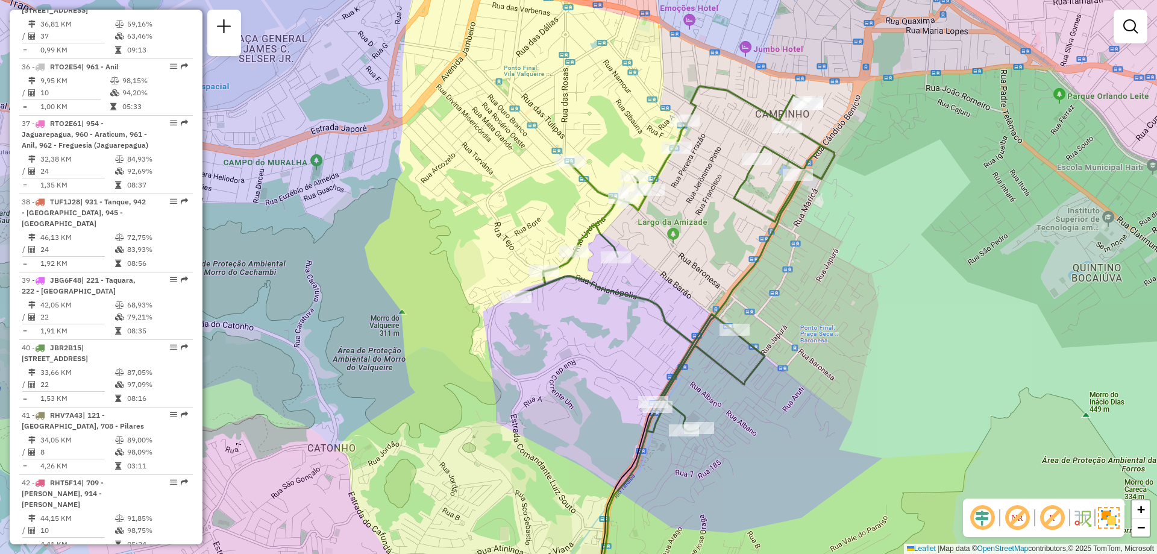
drag, startPoint x: 961, startPoint y: 304, endPoint x: 930, endPoint y: 293, distance: 33.5
click at [930, 293] on div "Janela de atendimento Grade de atendimento Capacidade Transportadoras Veículos …" at bounding box center [578, 277] width 1157 height 554
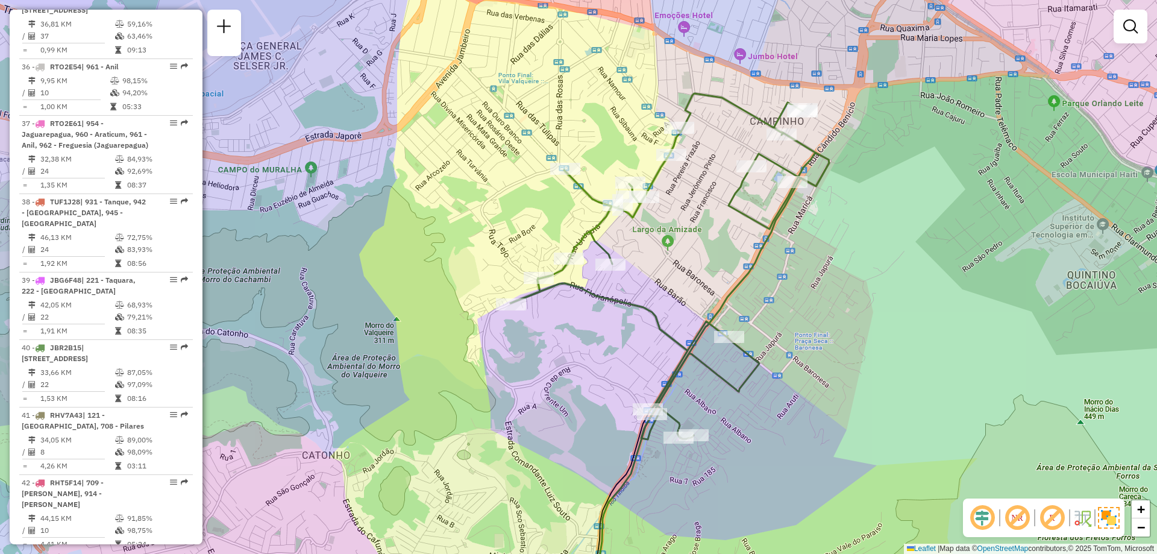
drag, startPoint x: 860, startPoint y: 320, endPoint x: 855, endPoint y: 327, distance: 9.0
click at [855, 327] on div "Janela de atendimento Grade de atendimento Capacidade Transportadoras Veículos …" at bounding box center [578, 277] width 1157 height 554
